Goal: Communication & Community: Participate in discussion

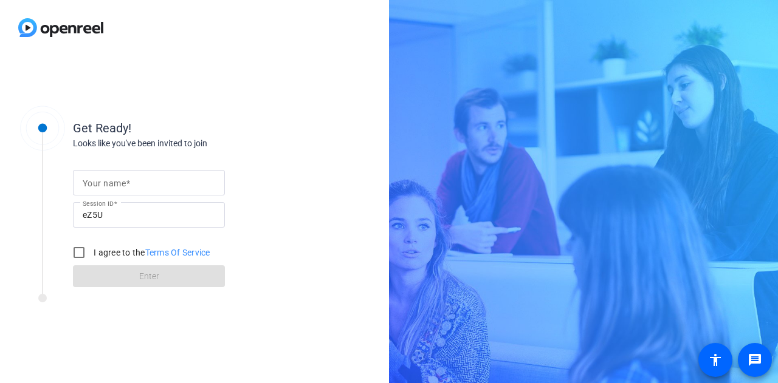
click at [126, 180] on span at bounding box center [128, 184] width 4 height 10
click at [126, 180] on input "Your name" at bounding box center [149, 183] width 132 height 15
type input "[PERSON_NAME]"
click at [89, 253] on input "I agree to the Terms Of Service" at bounding box center [79, 253] width 24 height 24
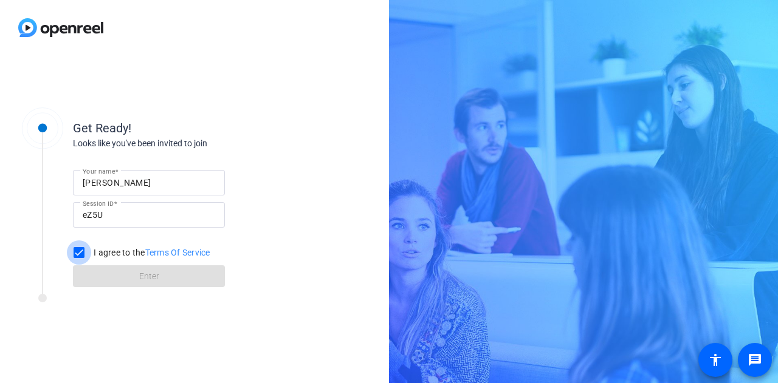
checkbox input "true"
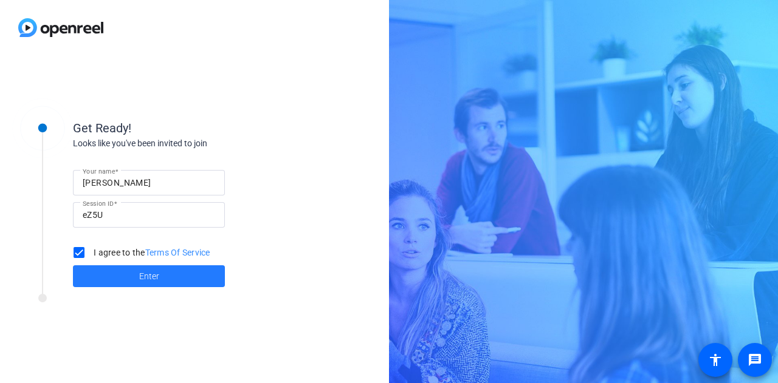
click at [108, 276] on span at bounding box center [149, 276] width 152 height 29
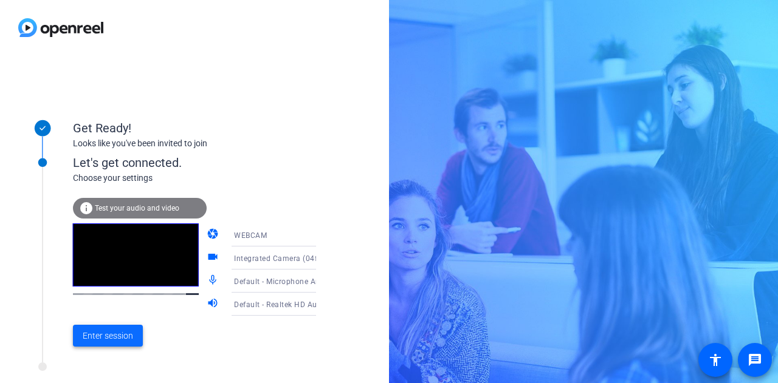
click at [98, 340] on span "Enter session" at bounding box center [108, 336] width 50 height 13
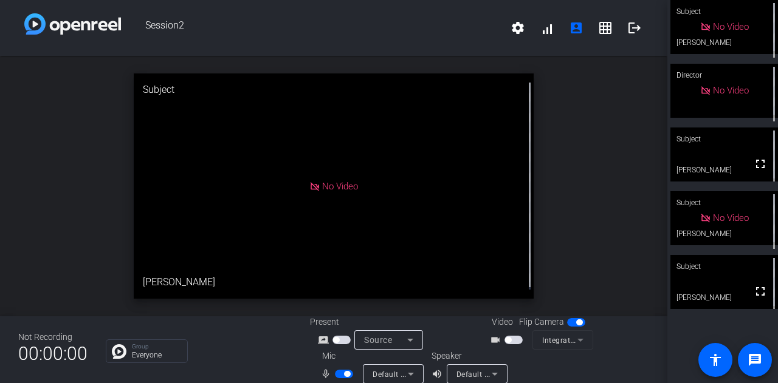
click at [338, 375] on span "button" at bounding box center [344, 374] width 18 height 9
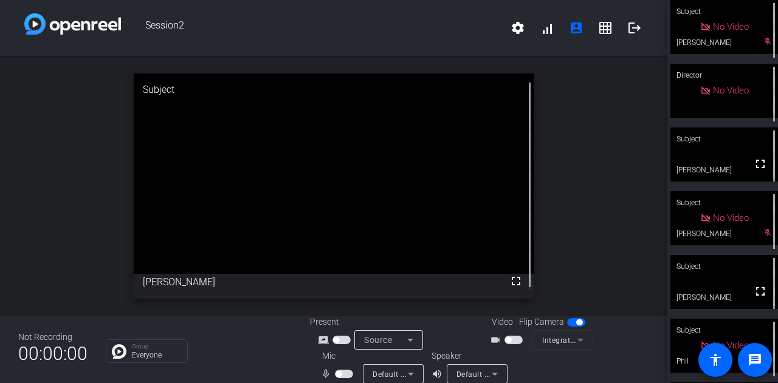
click at [344, 374] on span "button" at bounding box center [344, 374] width 18 height 9
click at [337, 375] on span "button" at bounding box center [344, 374] width 18 height 9
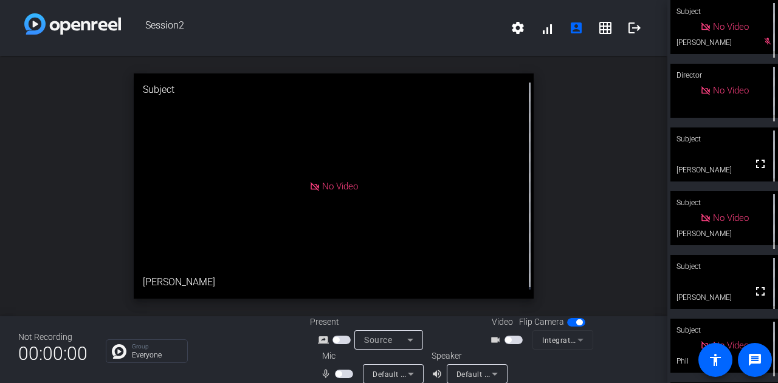
click at [344, 372] on span "button" at bounding box center [344, 374] width 18 height 9
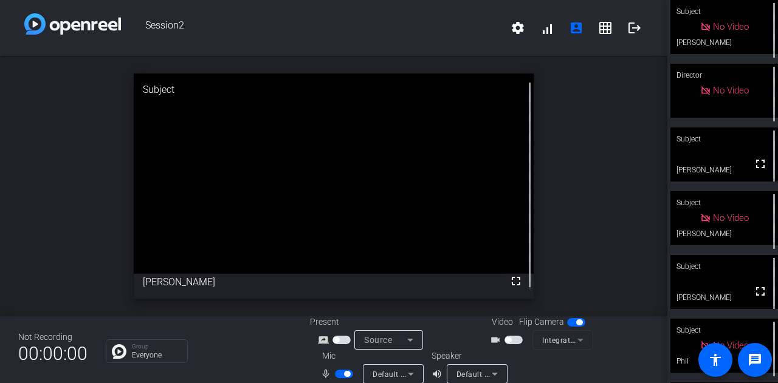
click at [339, 375] on span "button" at bounding box center [344, 374] width 18 height 9
click at [345, 374] on span "button" at bounding box center [344, 374] width 18 height 9
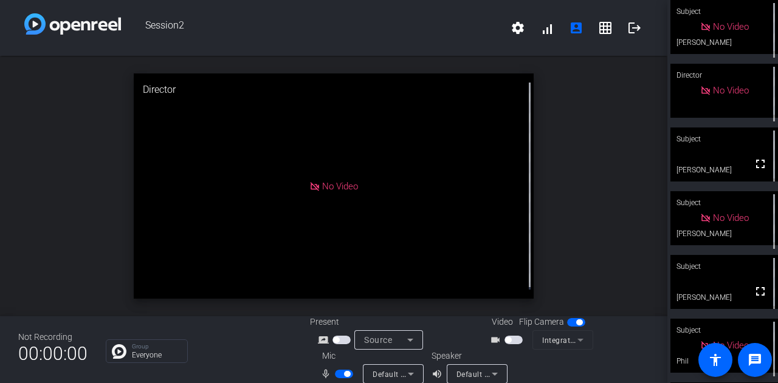
click at [337, 375] on span "button" at bounding box center [344, 374] width 18 height 9
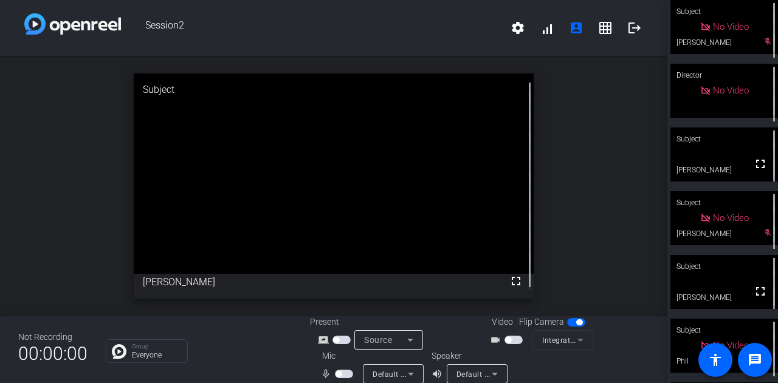
click at [341, 372] on span "button" at bounding box center [344, 374] width 18 height 9
click at [344, 372] on span "button" at bounding box center [347, 374] width 6 height 6
click at [341, 372] on span "button" at bounding box center [344, 374] width 18 height 9
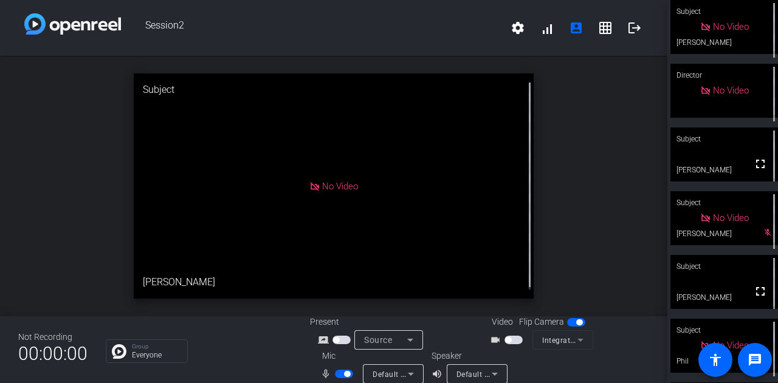
click at [336, 375] on span "button" at bounding box center [344, 374] width 18 height 9
click at [342, 376] on span "button" at bounding box center [344, 374] width 18 height 9
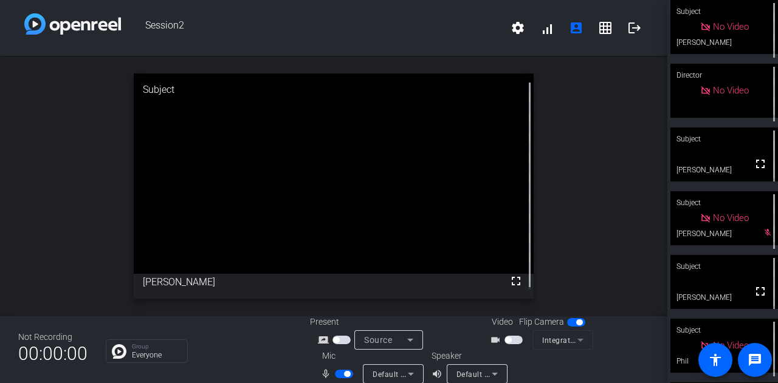
click at [338, 375] on span "button" at bounding box center [344, 374] width 18 height 9
click at [345, 372] on span "button" at bounding box center [344, 374] width 18 height 9
click at [337, 372] on span "button" at bounding box center [344, 374] width 18 height 9
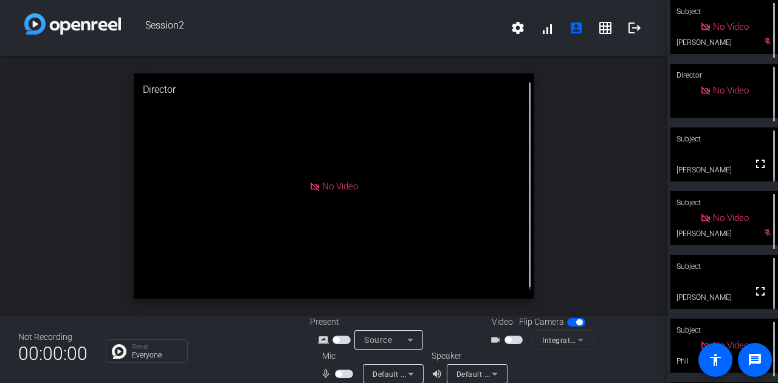
click at [287, 365] on div "Not Recording 00:00:00 Group Everyone Present screen_share_outline Source Video…" at bounding box center [333, 350] width 667 height 67
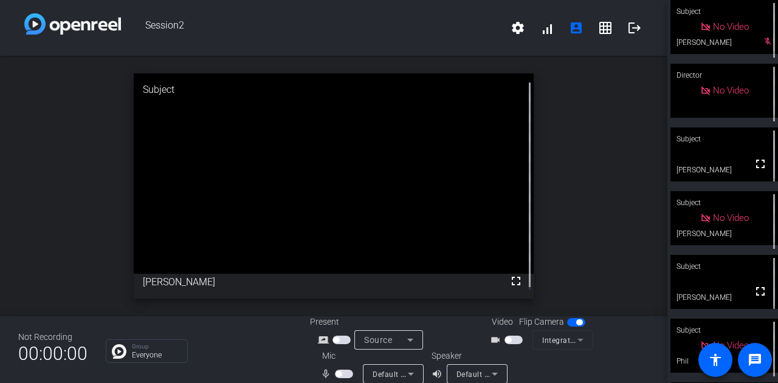
click at [344, 371] on span "button" at bounding box center [344, 374] width 18 height 9
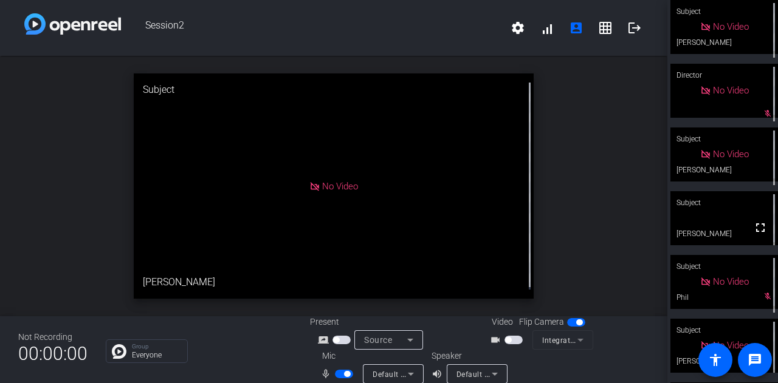
drag, startPoint x: 338, startPoint y: 373, endPoint x: 271, endPoint y: 383, distance: 68.1
click at [338, 373] on span "button" at bounding box center [344, 374] width 18 height 9
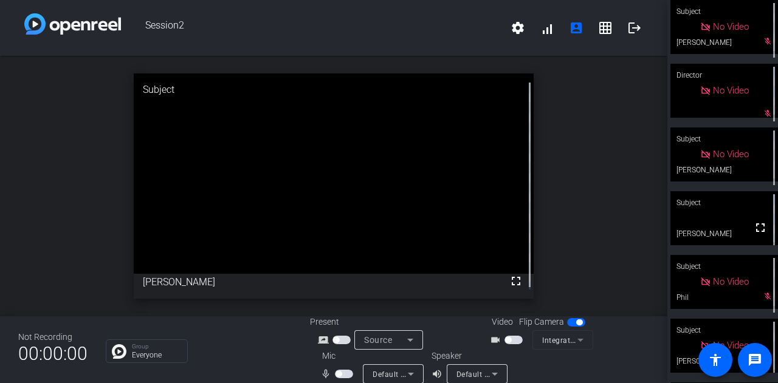
click at [279, 360] on div "Group Everyone" at bounding box center [199, 352] width 186 height 24
click at [342, 372] on span "button" at bounding box center [344, 374] width 18 height 9
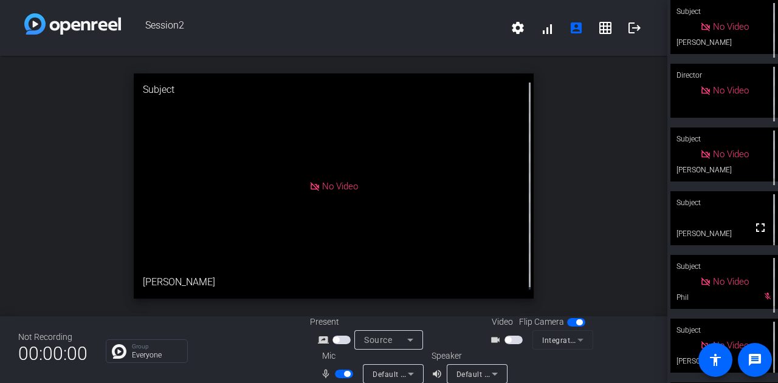
click at [622, 55] on div "Session2 settings signal_cellular_alt account_box grid_on logout" at bounding box center [333, 28] width 667 height 56
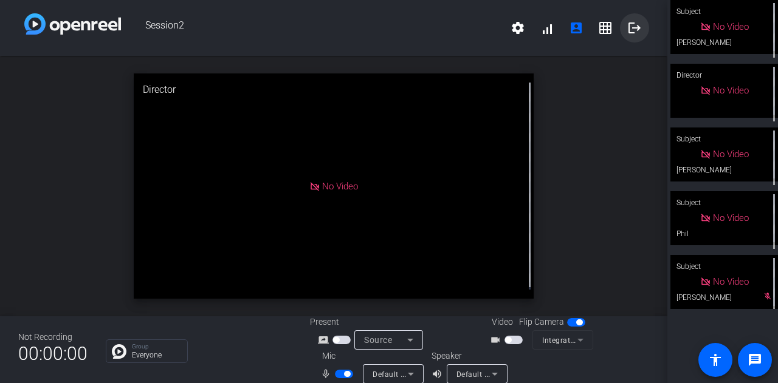
click at [627, 27] on mat-icon "logout" at bounding box center [634, 28] width 15 height 15
